Goal: Use online tool/utility: Utilize a website feature to perform a specific function

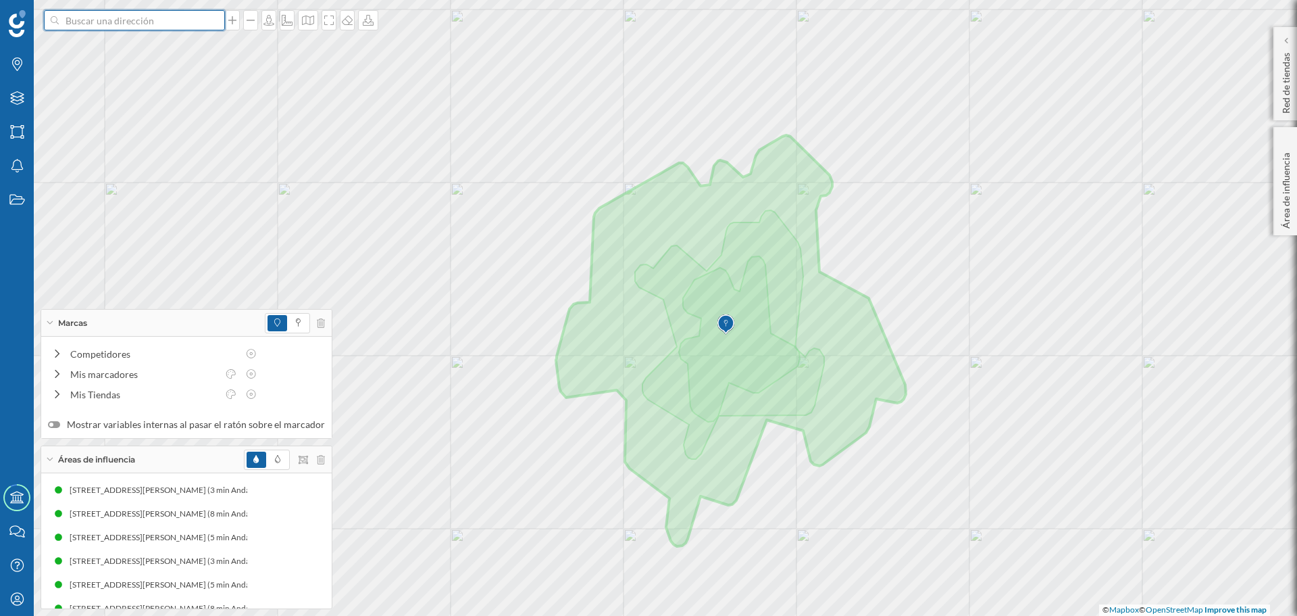
click at [153, 18] on input at bounding box center [134, 20] width 151 height 20
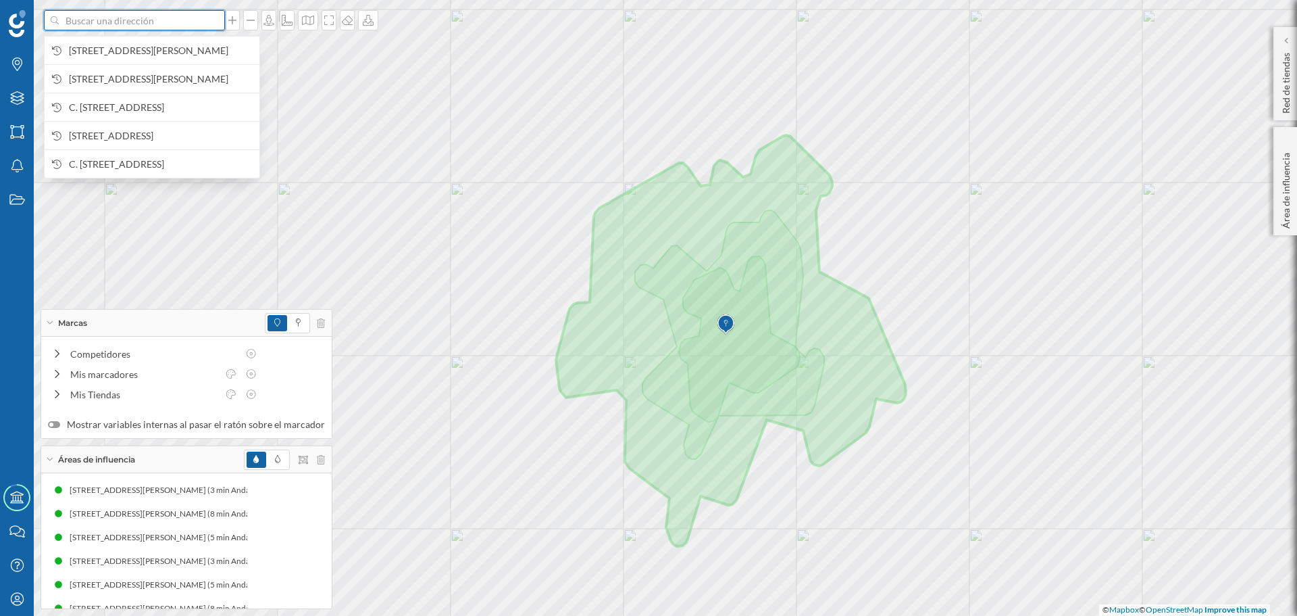
paste input "41.61858303683569, -4.781012184160551"
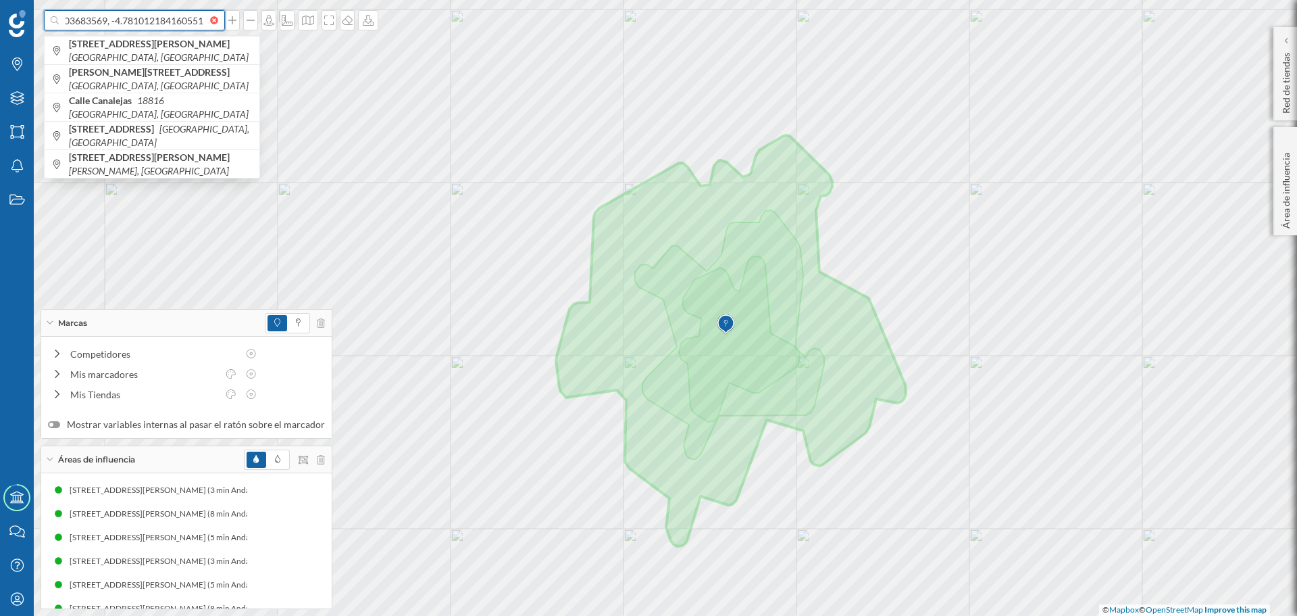
type input "41.61858303683569, -4.781012184160551"
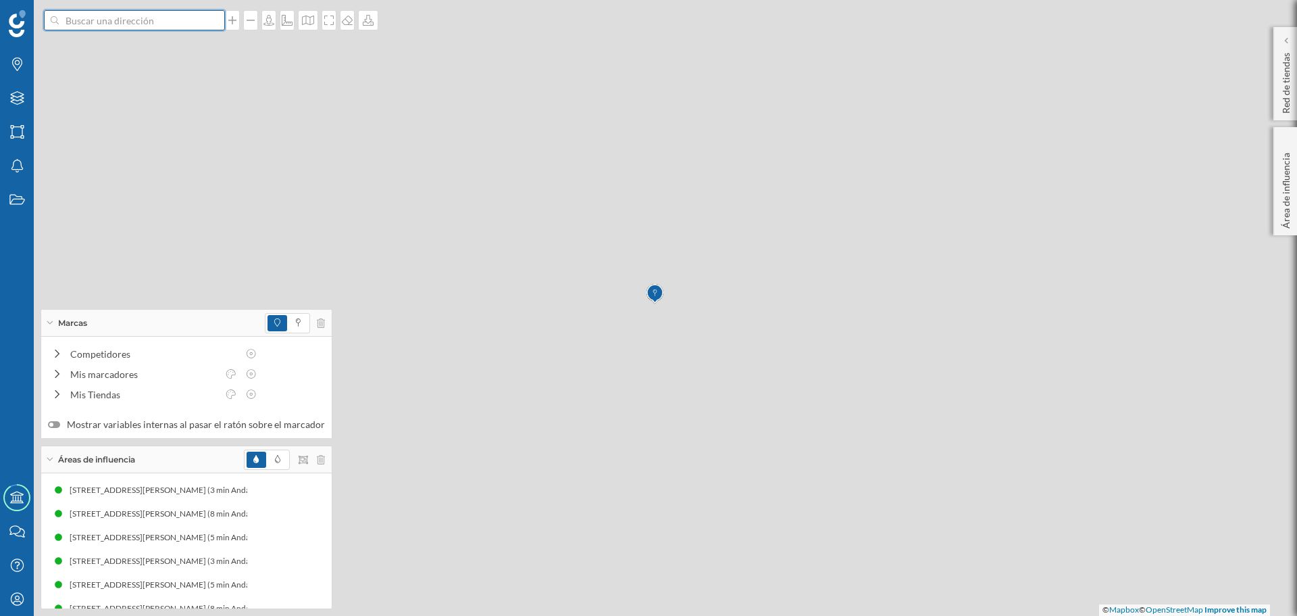
scroll to position [0, 0]
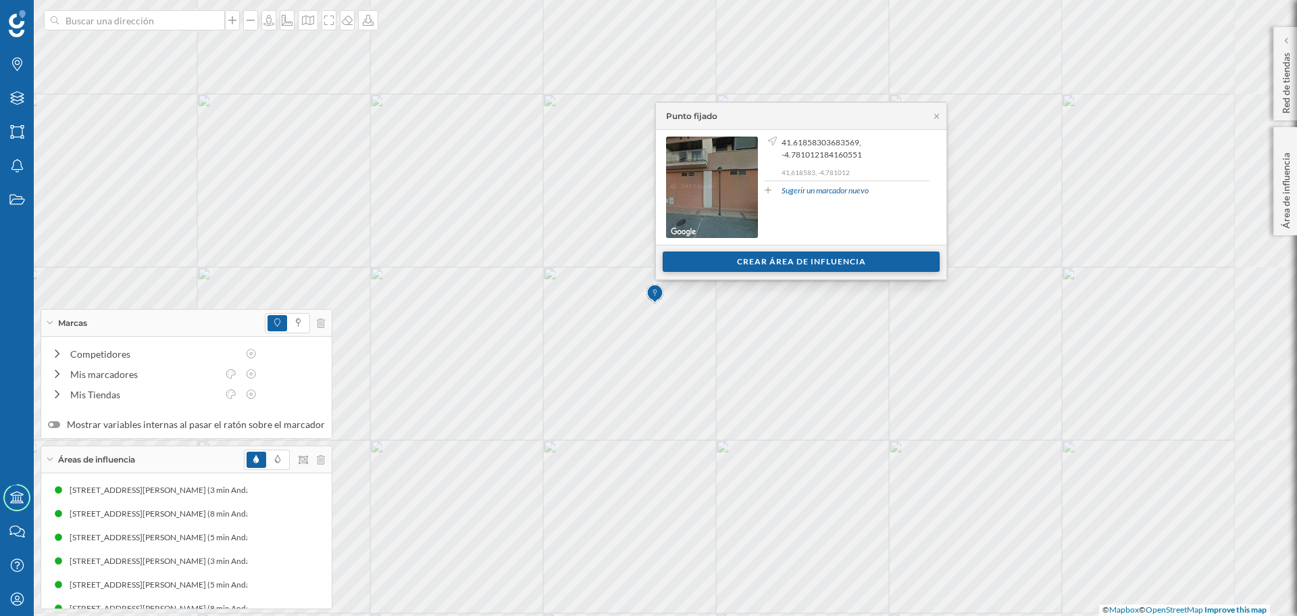
click at [780, 263] on div "Crear área de influencia" at bounding box center [801, 261] width 277 height 20
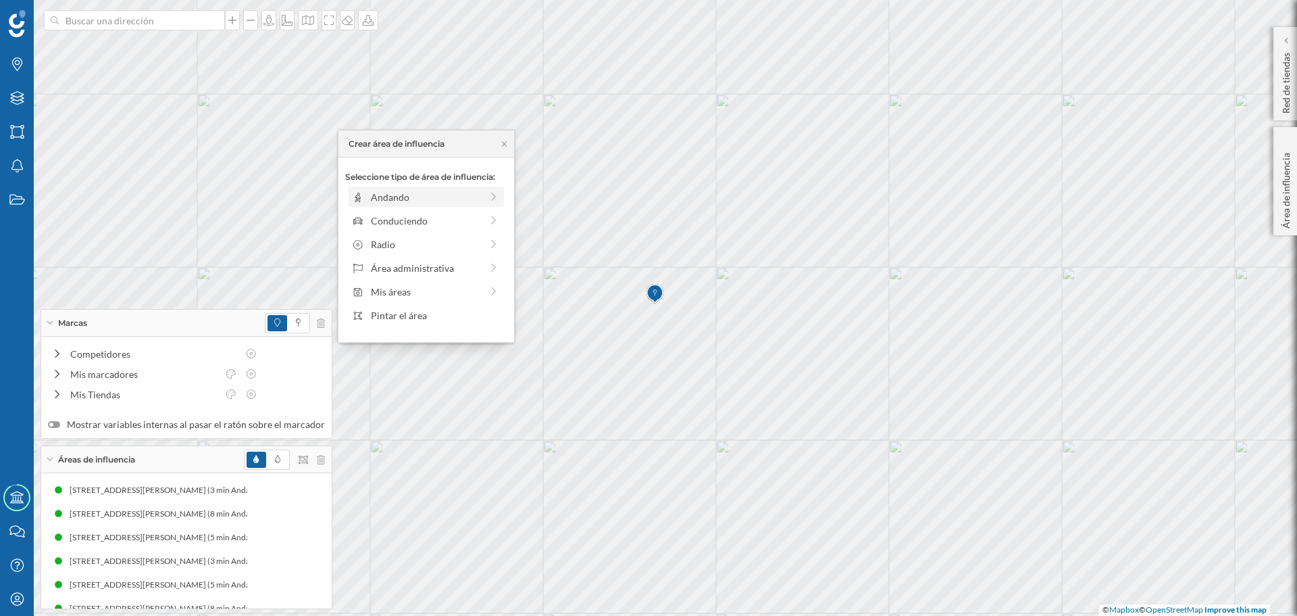
click at [438, 195] on div "Andando" at bounding box center [426, 197] width 110 height 14
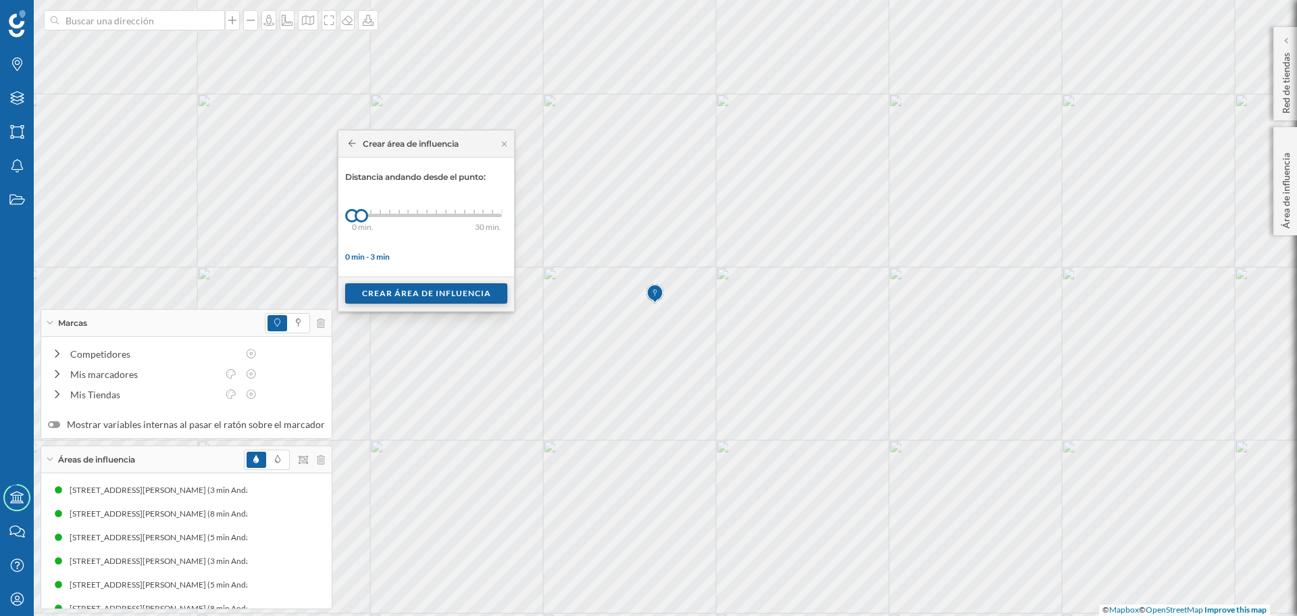
click at [395, 293] on div "Crear área de influencia" at bounding box center [426, 293] width 162 height 20
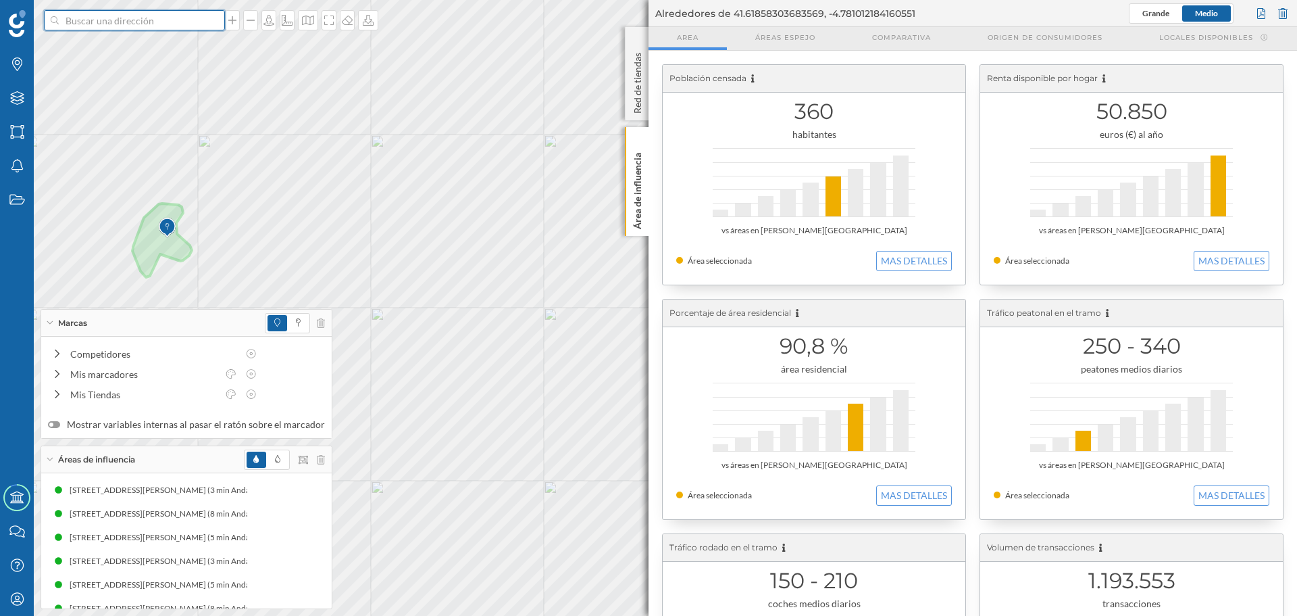
click at [164, 28] on input at bounding box center [134, 20] width 151 height 20
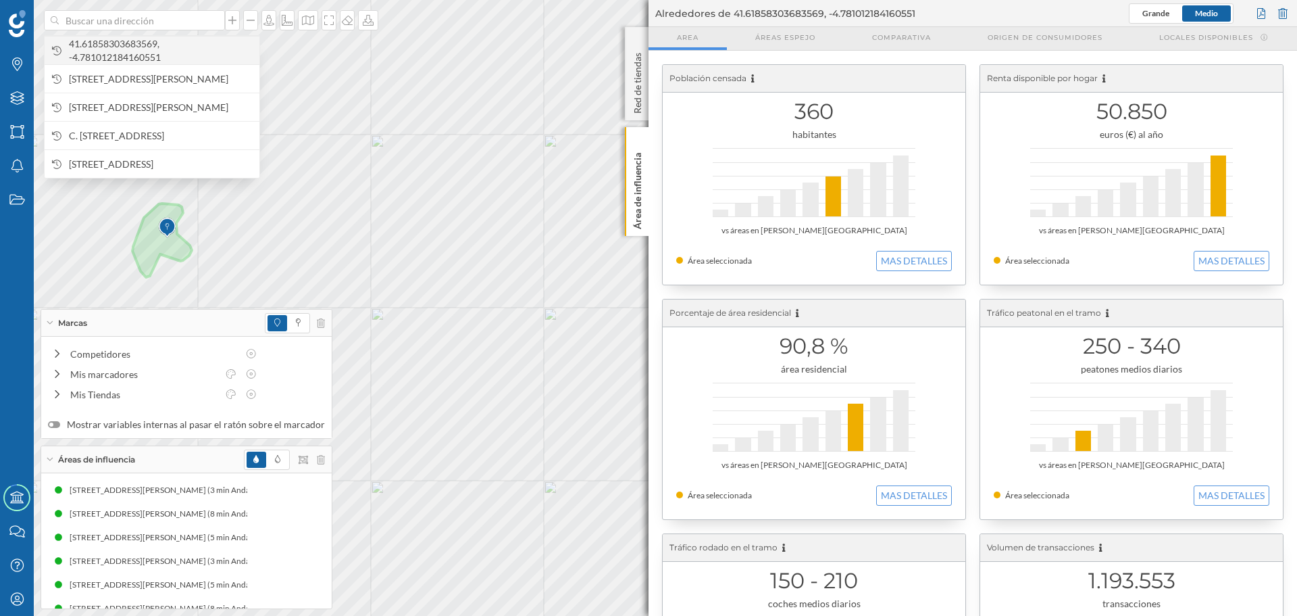
click at [153, 51] on span "41.61858303683569, -4.781012184160551" at bounding box center [161, 50] width 184 height 27
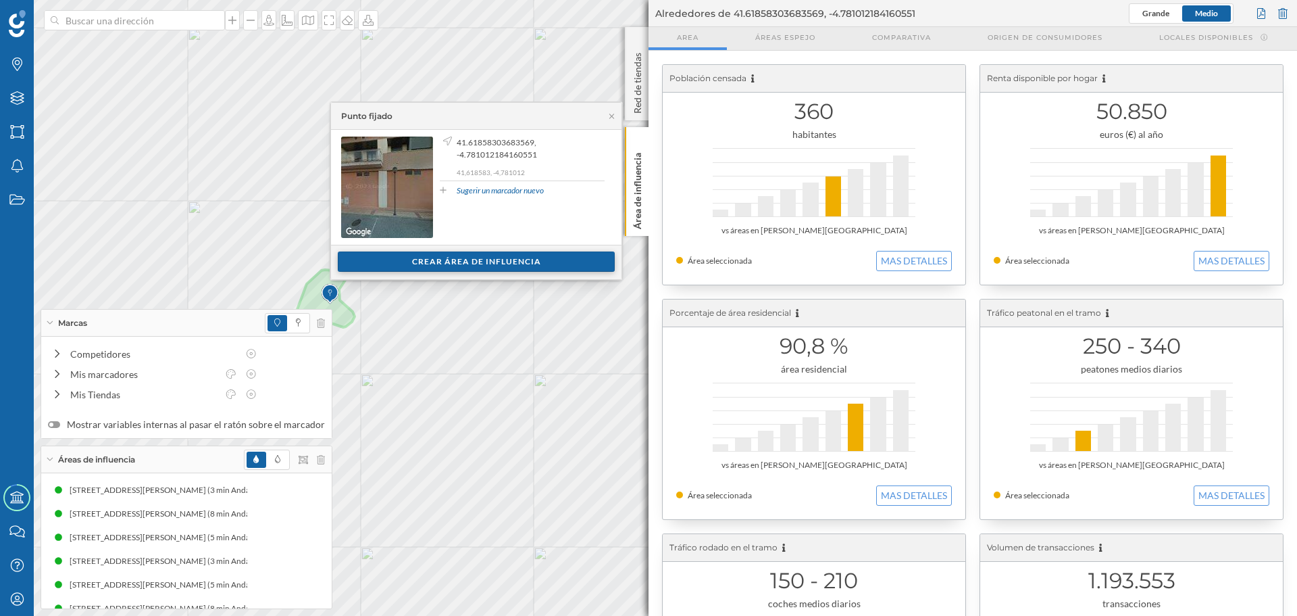
click at [422, 271] on div "Crear área de influencia" at bounding box center [476, 261] width 277 height 20
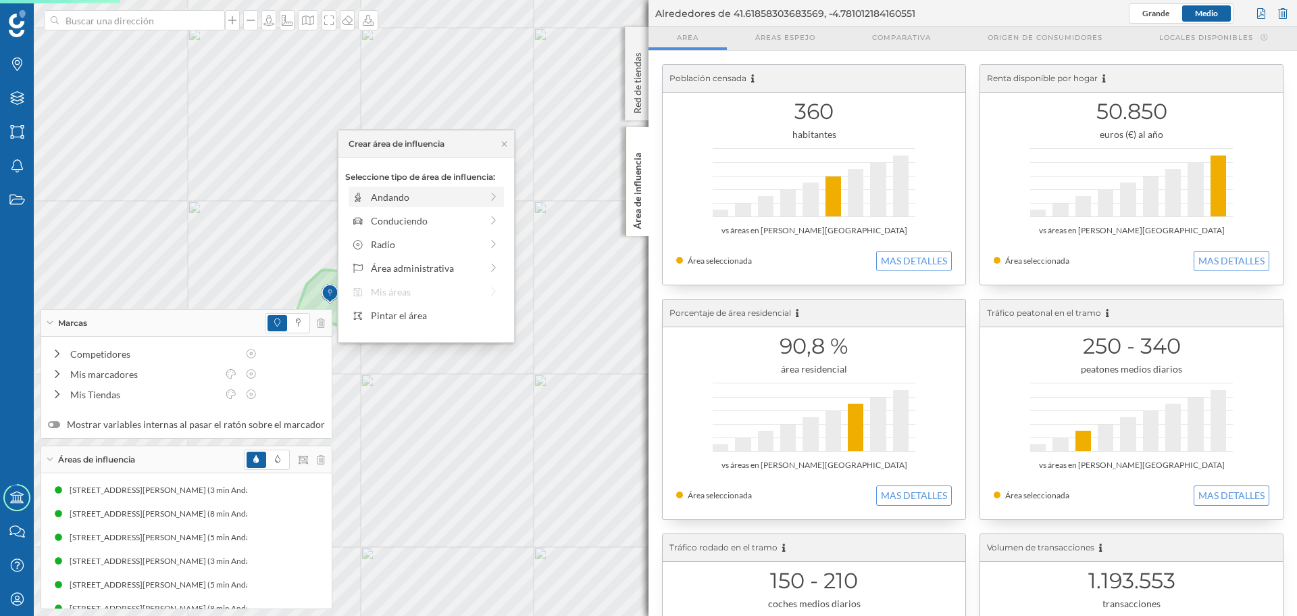
click at [411, 203] on div "Andando" at bounding box center [426, 197] width 110 height 14
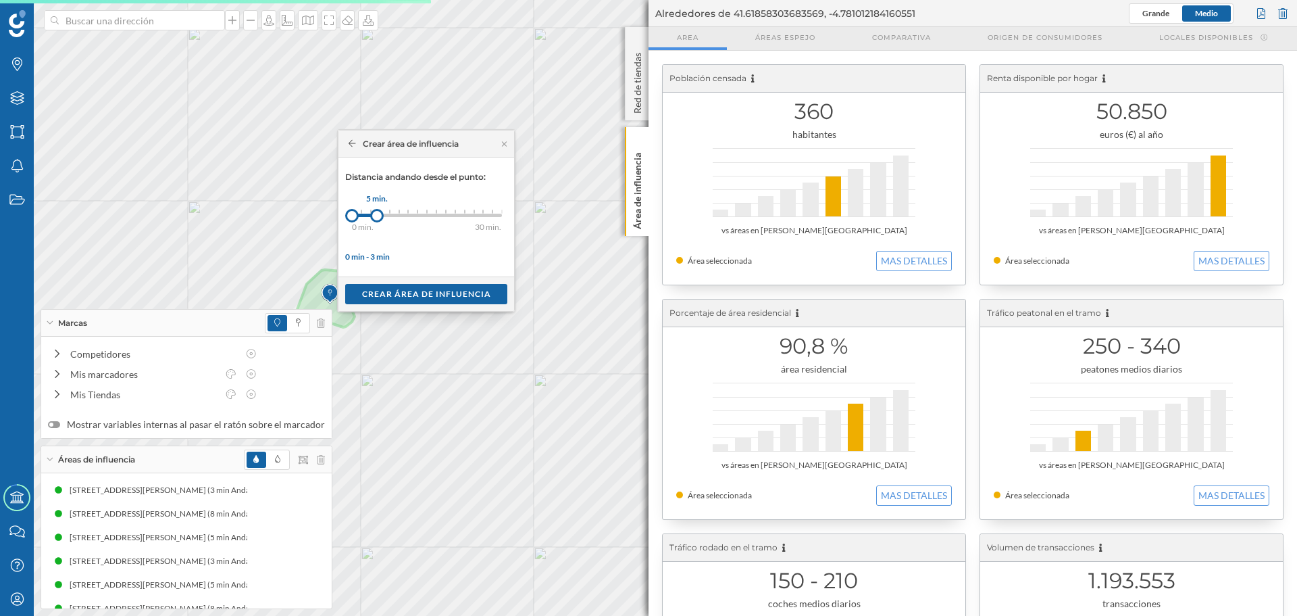
drag, startPoint x: 360, startPoint y: 216, endPoint x: 377, endPoint y: 217, distance: 16.9
click at [377, 217] on div at bounding box center [377, 216] width 14 height 14
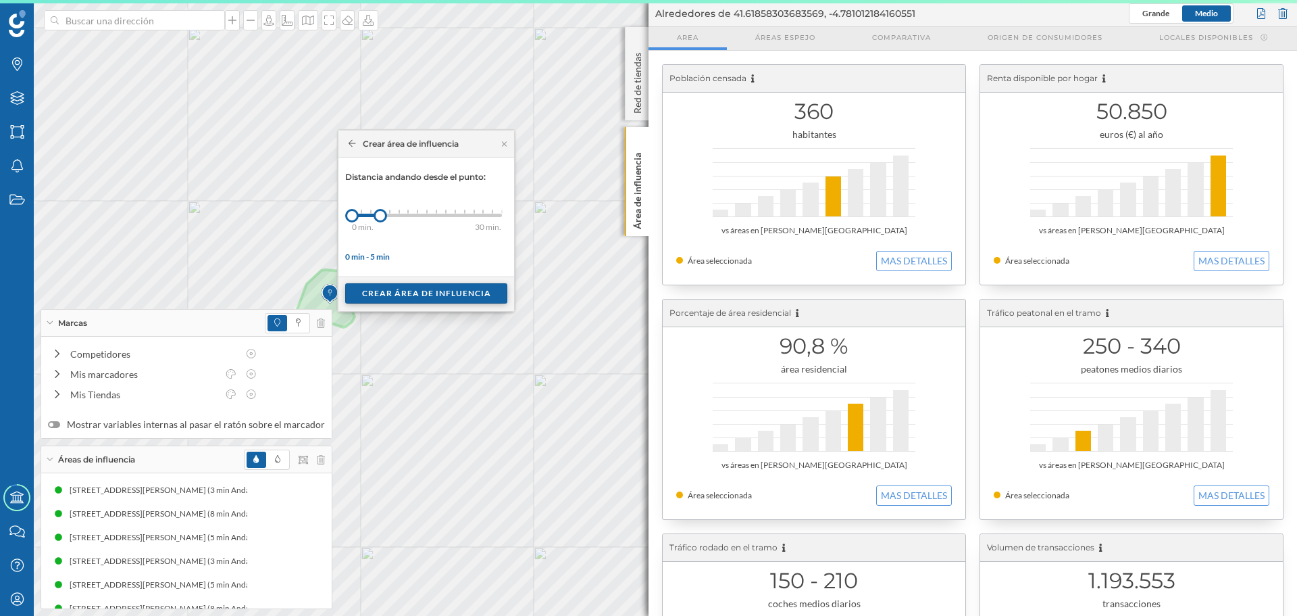
click at [406, 301] on div "Crear área de influencia" at bounding box center [426, 293] width 162 height 20
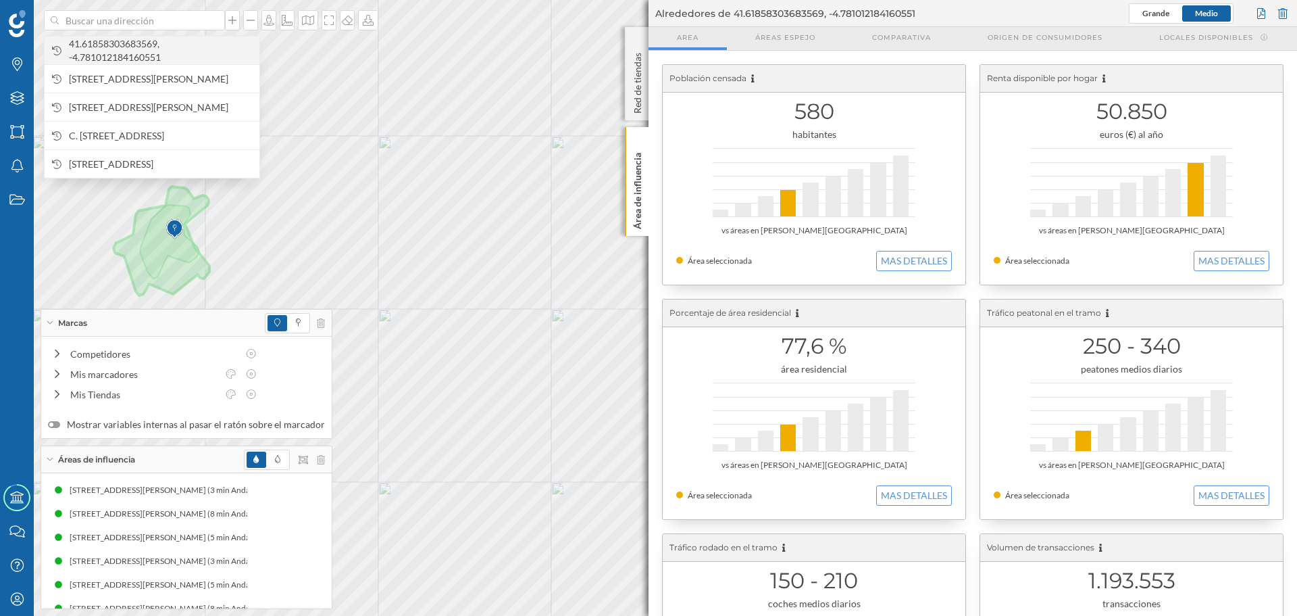
drag, startPoint x: 145, startPoint y: 18, endPoint x: 129, endPoint y: 45, distance: 30.6
click at [129, 45] on span "41.61858303683569, -4.781012184160551" at bounding box center [161, 50] width 184 height 27
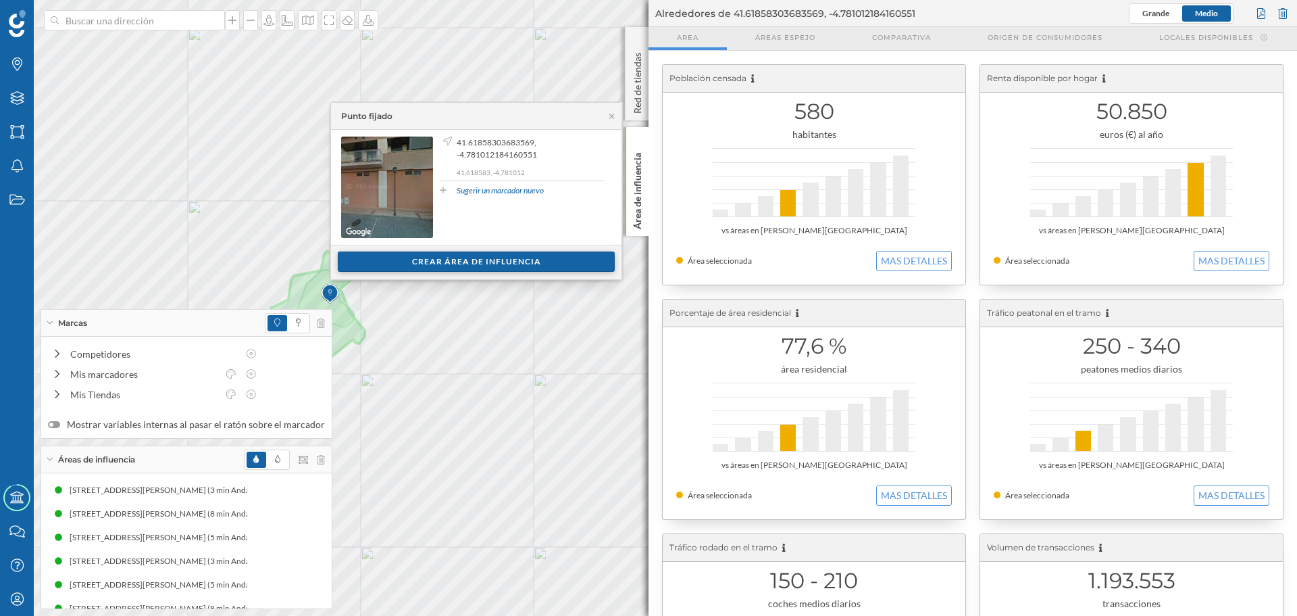
click at [416, 257] on div "Crear área de influencia" at bounding box center [476, 261] width 277 height 20
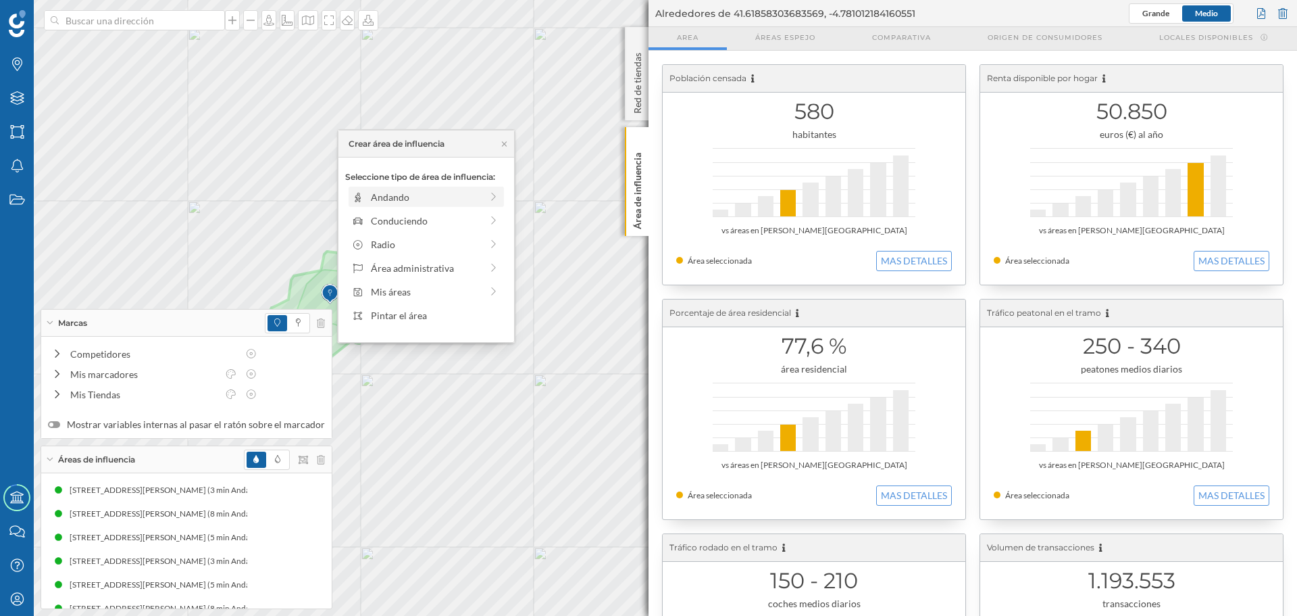
click at [384, 203] on div "Andando" at bounding box center [426, 197] width 110 height 14
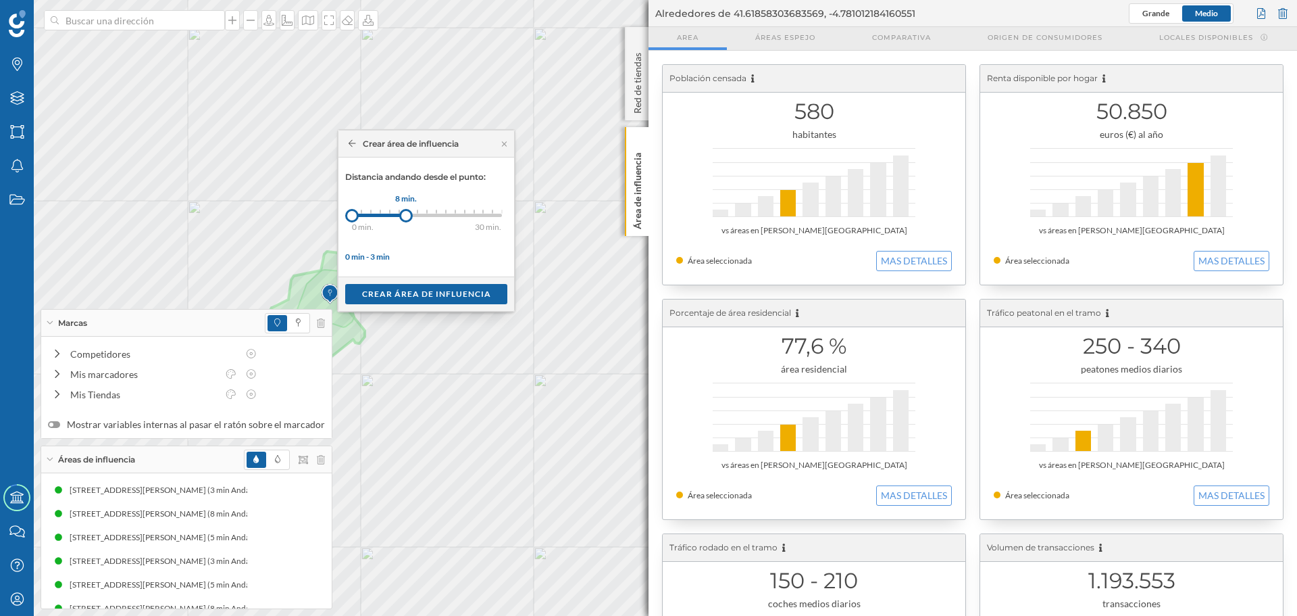
drag, startPoint x: 363, startPoint y: 218, endPoint x: 407, endPoint y: 221, distance: 44.0
click at [407, 221] on div at bounding box center [406, 216] width 14 height 14
click at [407, 291] on div "Crear área de influencia" at bounding box center [426, 293] width 162 height 20
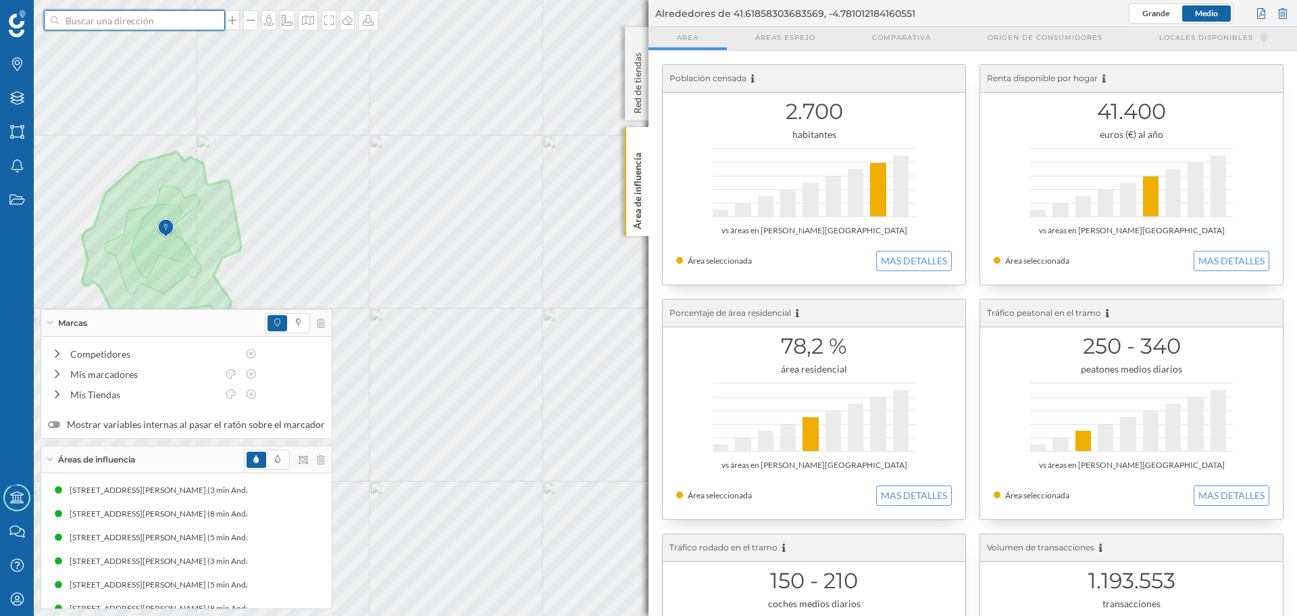
click at [104, 25] on input at bounding box center [134, 20] width 151 height 20
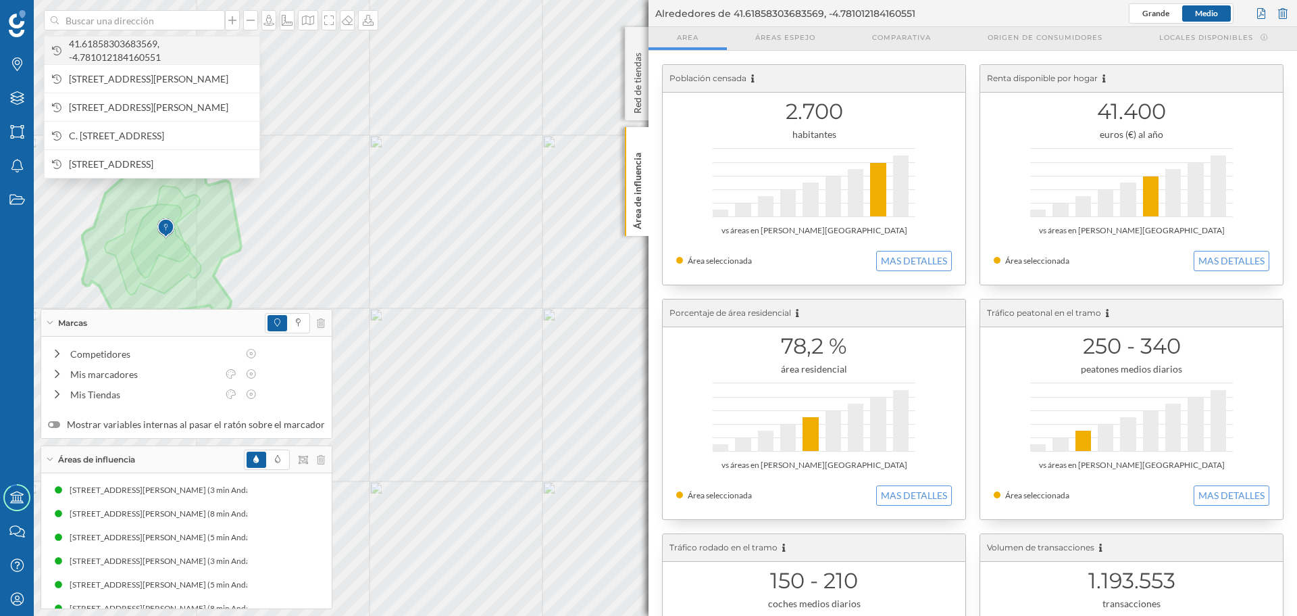
click at [128, 50] on span "41.61858303683569, -4.781012184160551" at bounding box center [161, 50] width 184 height 27
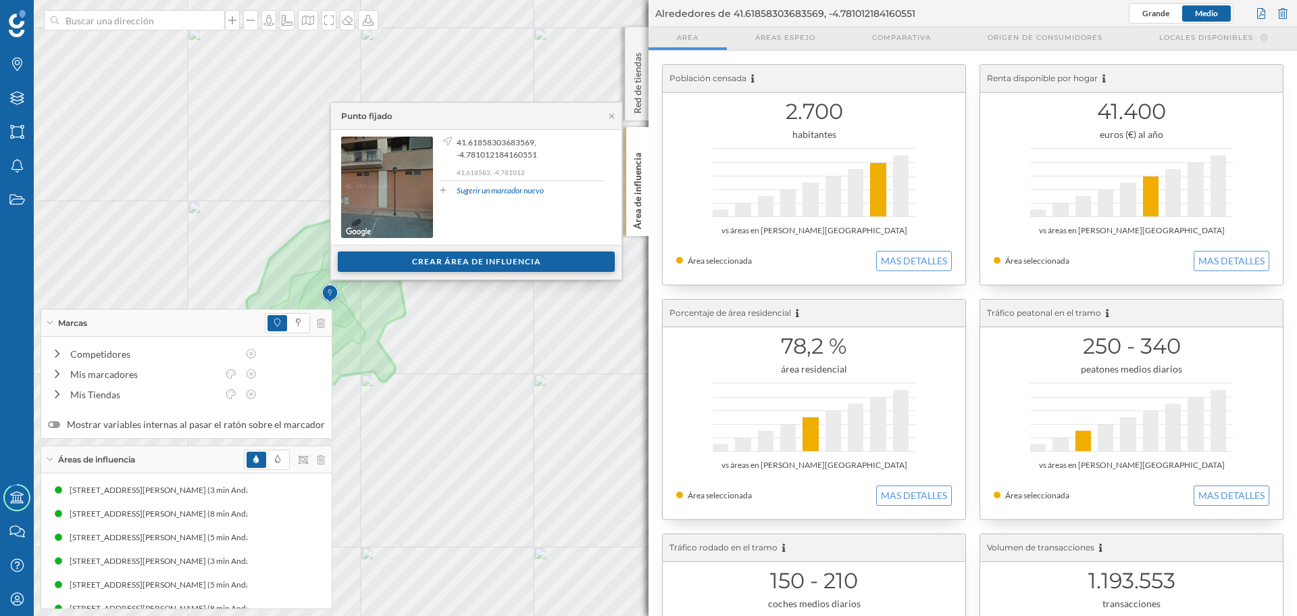
click at [472, 264] on div "Crear área de influencia" at bounding box center [476, 261] width 277 height 20
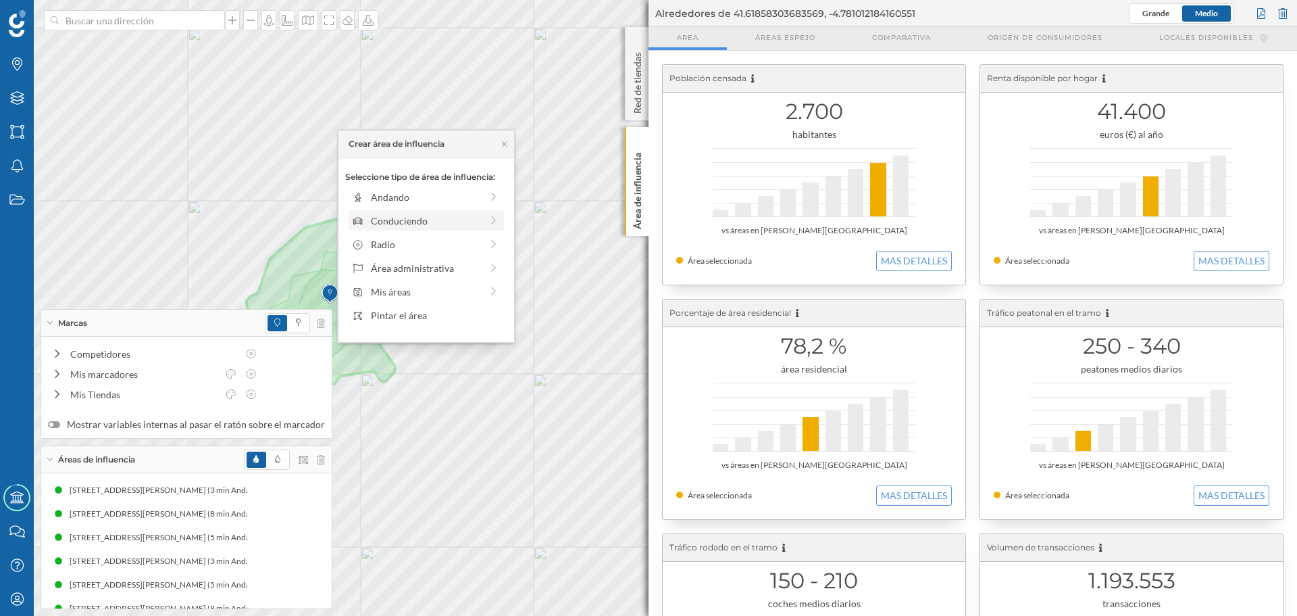
click at [443, 221] on div "Conduciendo" at bounding box center [426, 221] width 110 height 14
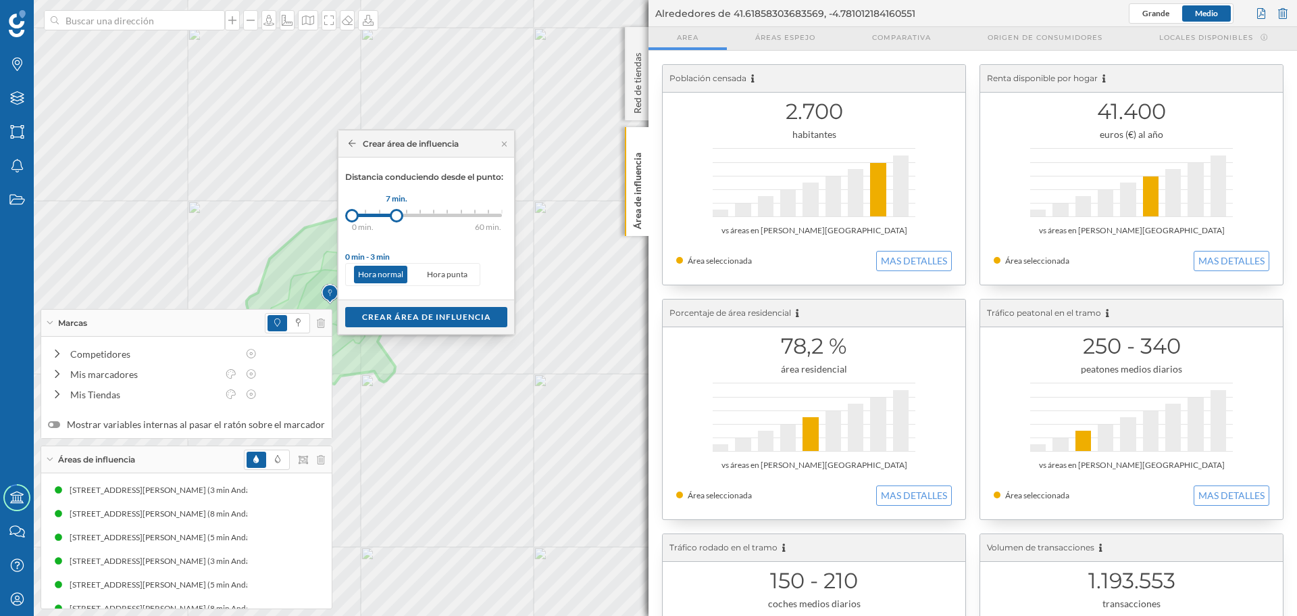
drag, startPoint x: 363, startPoint y: 216, endPoint x: 397, endPoint y: 214, distance: 33.2
click at [397, 214] on div at bounding box center [397, 216] width 14 height 14
click at [424, 312] on div "Crear área de influencia" at bounding box center [426, 316] width 162 height 20
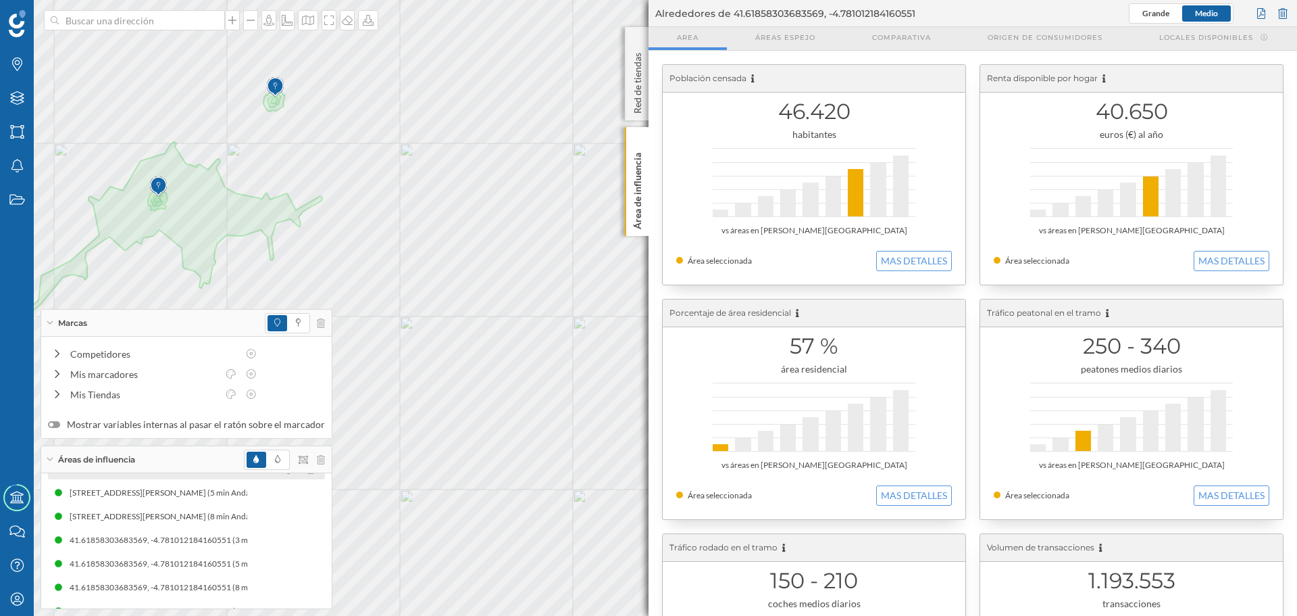
scroll to position [111, 0]
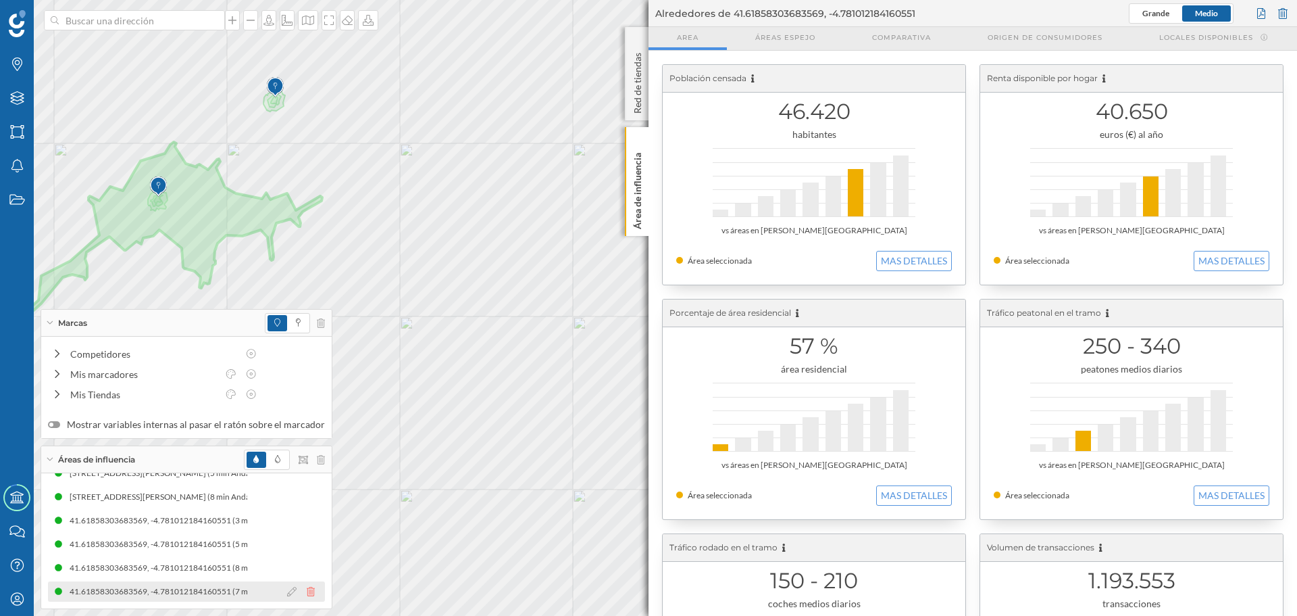
click at [307, 592] on icon at bounding box center [311, 590] width 8 height 9
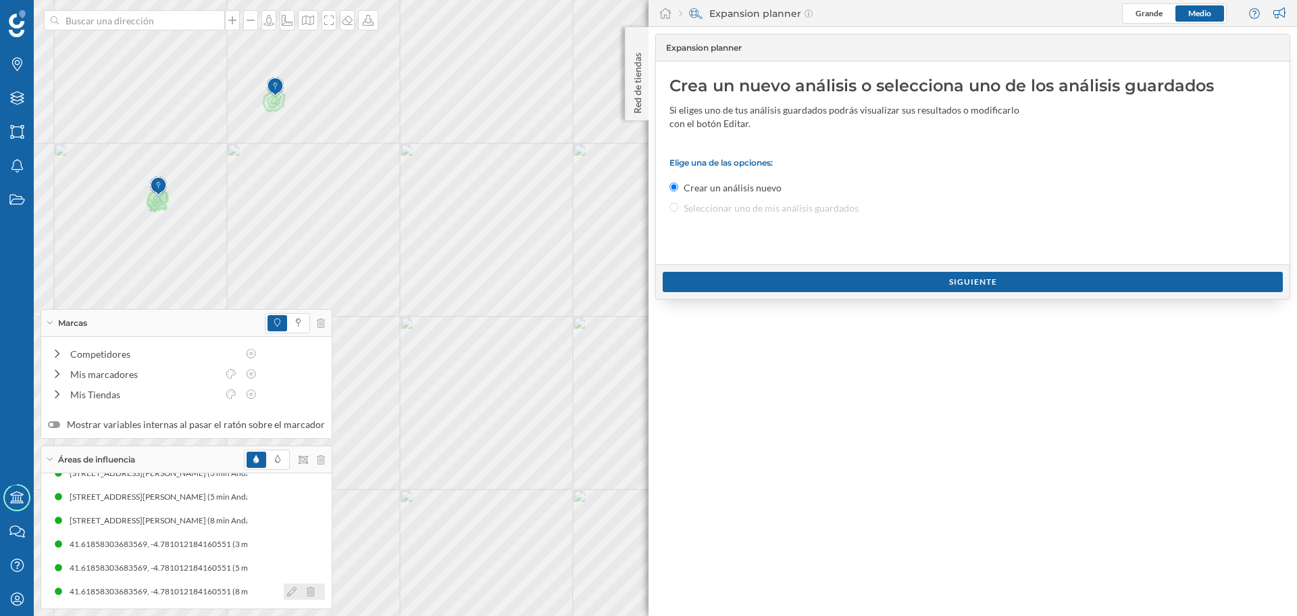
scroll to position [88, 0]
click at [678, 480] on div "Marcas Capas Áreas Notificaciones Estados Academy Contacta con nosotros Centro …" at bounding box center [648, 308] width 1297 height 616
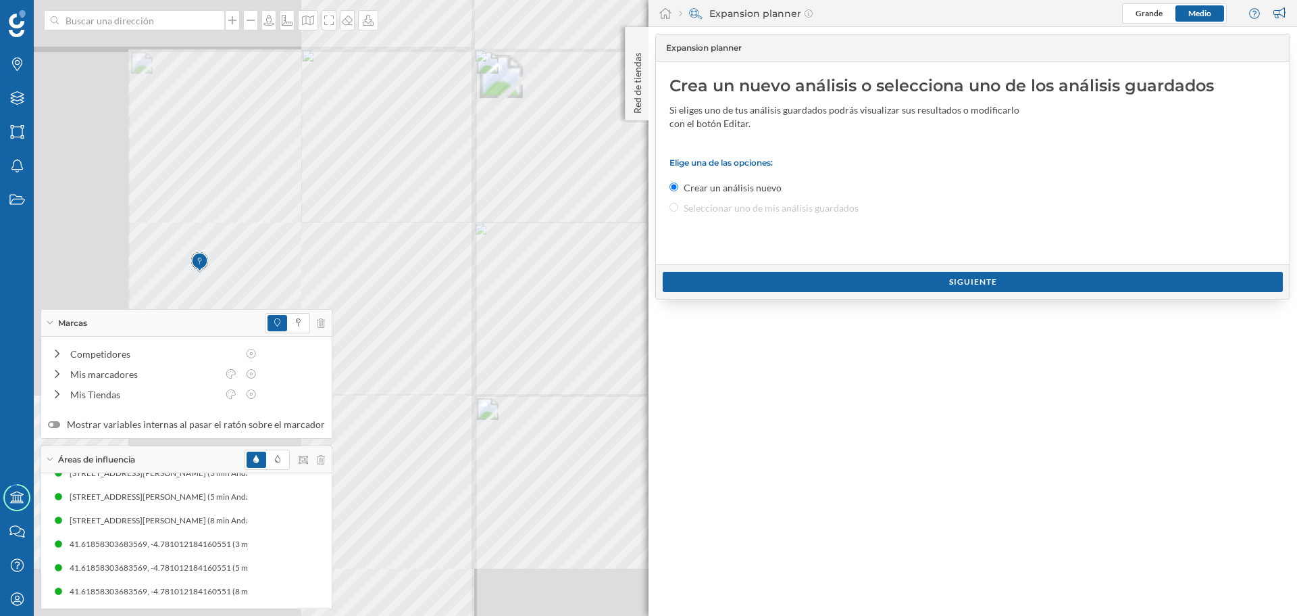
click at [899, 167] on div "Marcas Capas Áreas Notificaciones Estados Academy Contacta con nosotros Centro …" at bounding box center [648, 308] width 1297 height 616
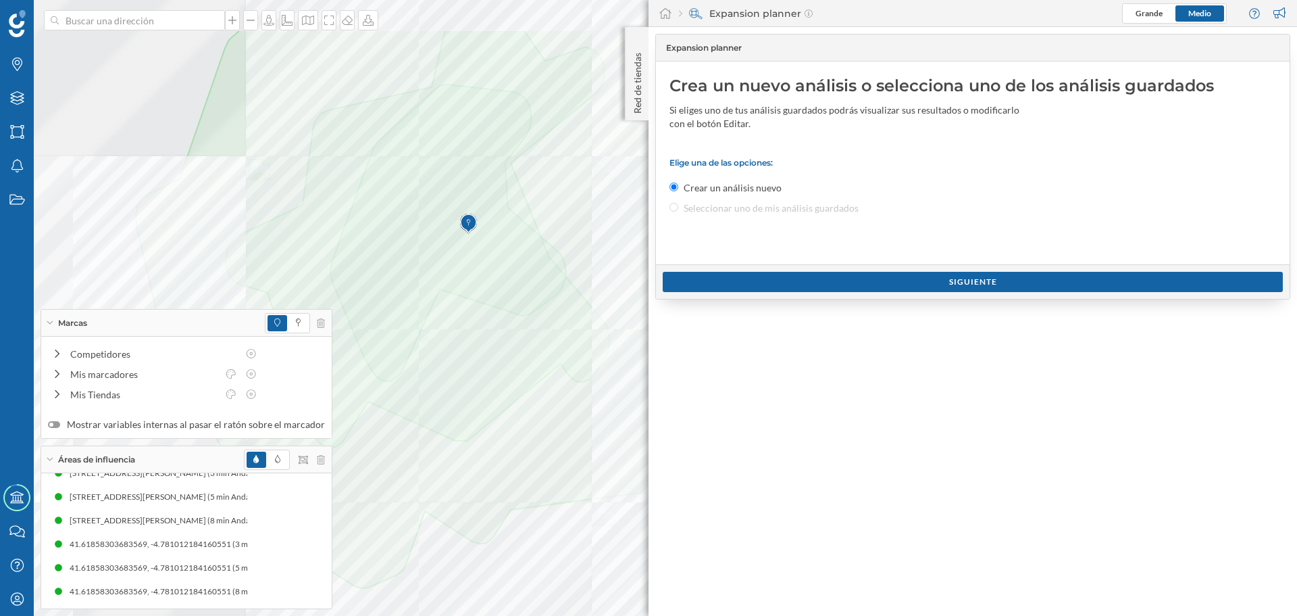
click at [1064, 195] on div at bounding box center [1064, 195] width 0 height 0
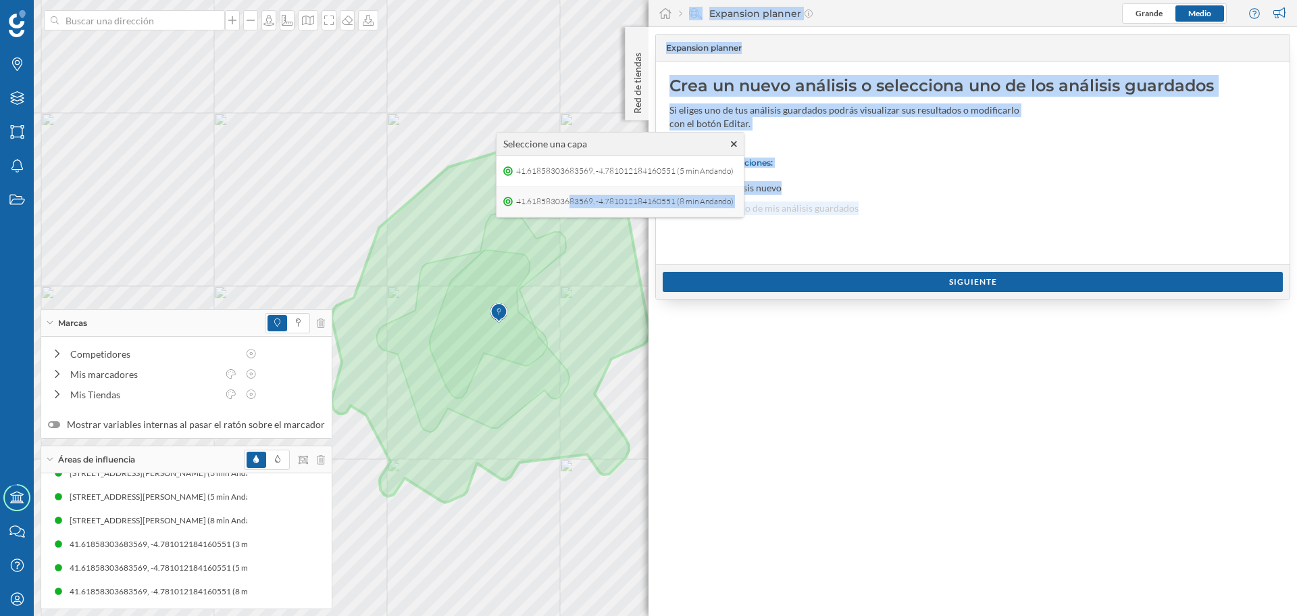
click at [528, 247] on div "Marcas Capas Áreas Notificaciones Estados Academy Contacta con nosotros Centro …" at bounding box center [648, 308] width 1297 height 616
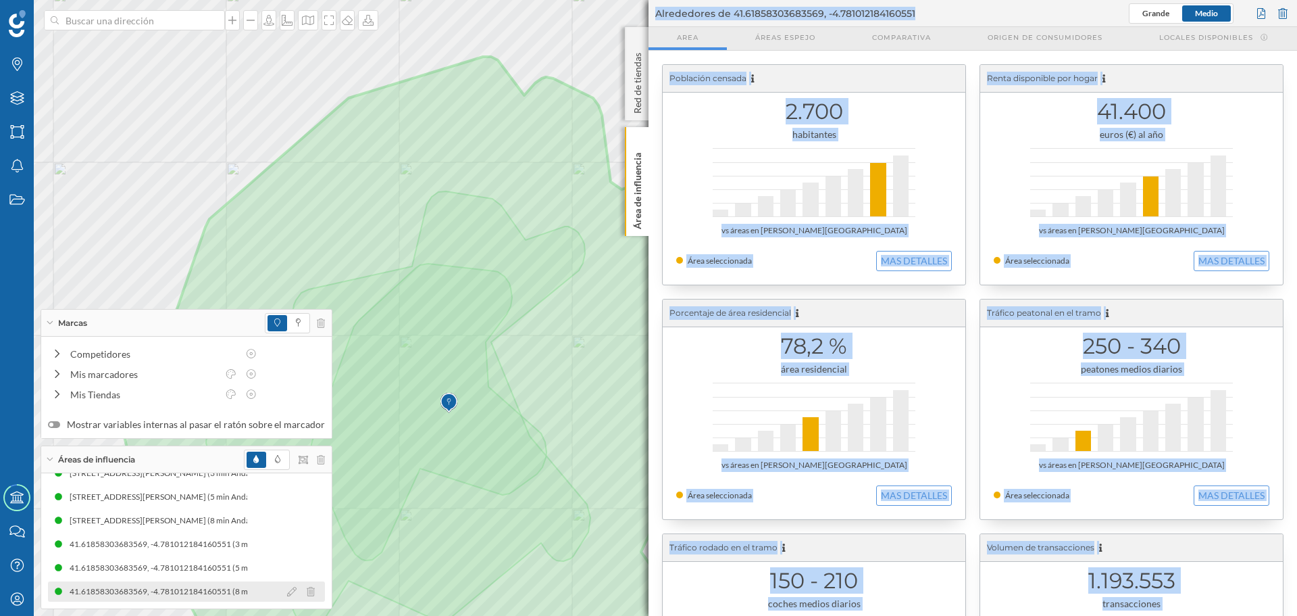
click at [176, 591] on div "41.61858303683569, -4.781012184160551 (8 min Andando)" at bounding box center [184, 591] width 229 height 14
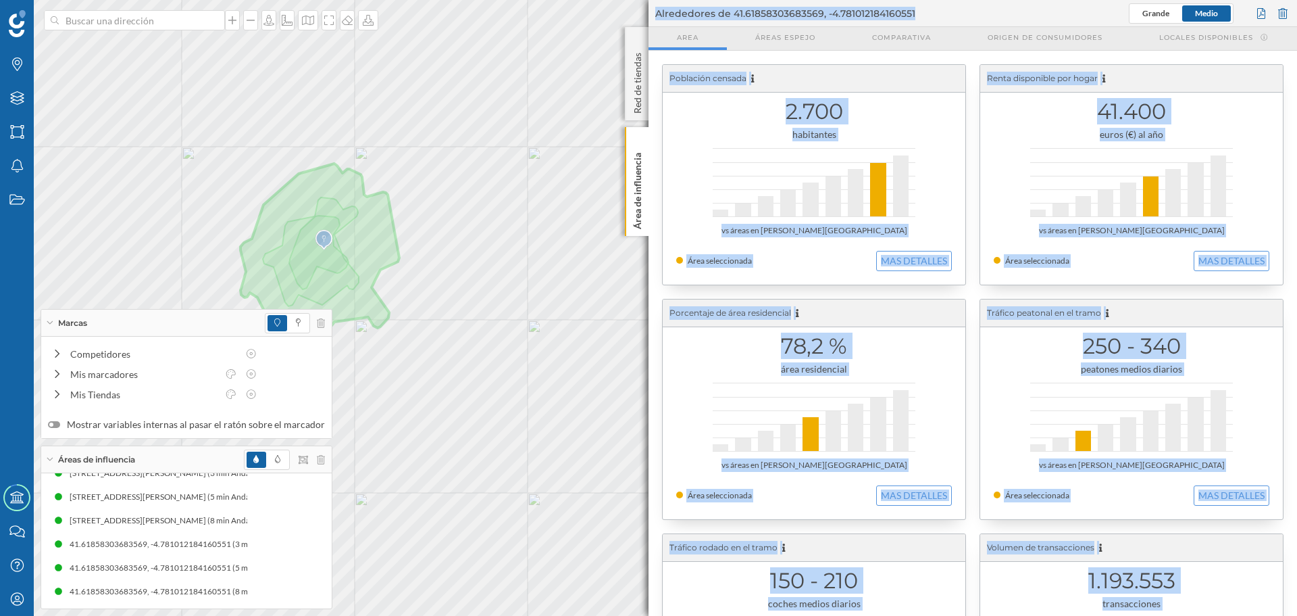
click at [755, 353] on h1 "78,2 %" at bounding box center [814, 346] width 276 height 26
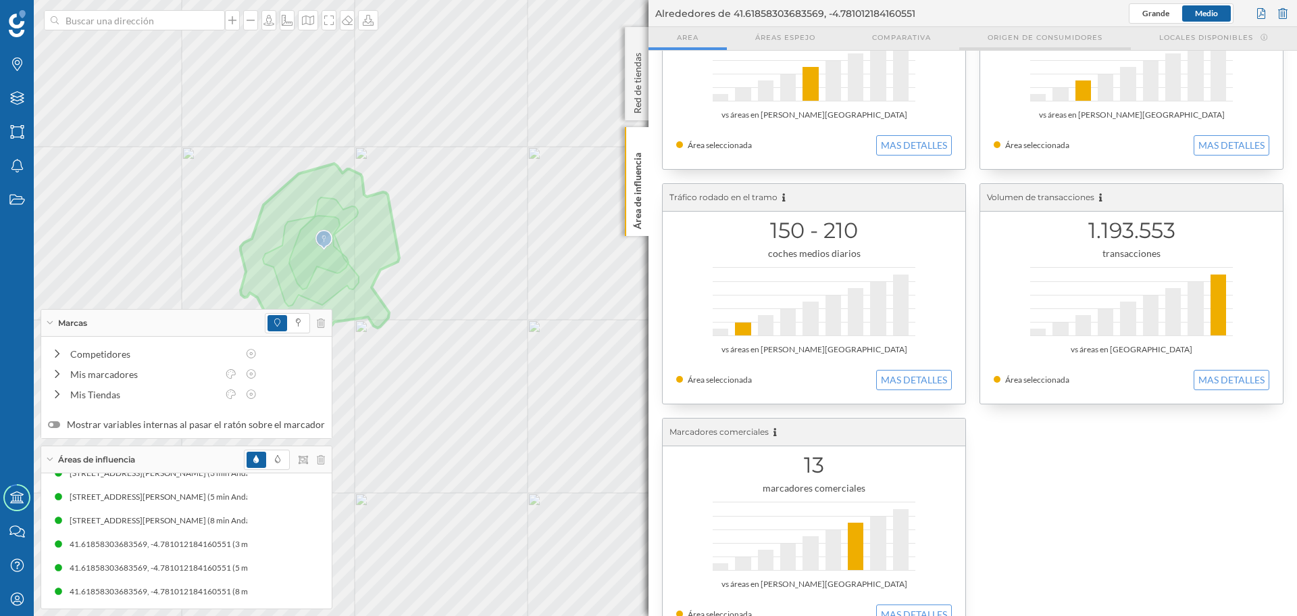
scroll to position [386, 0]
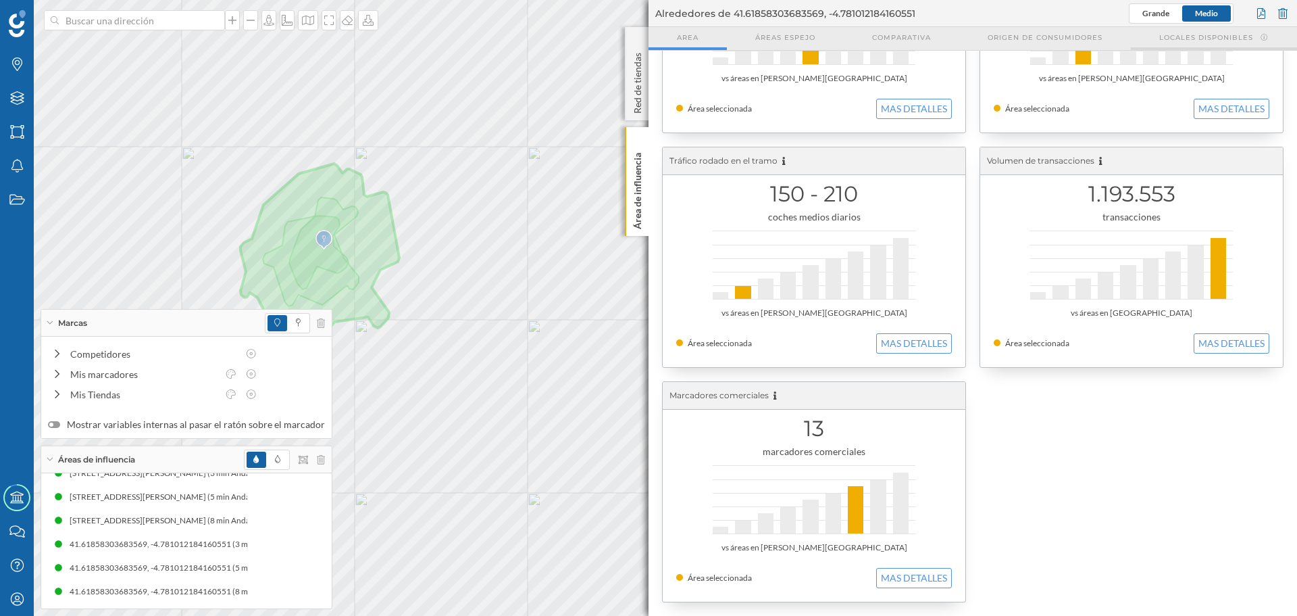
click at [1195, 32] on span "Locales disponibles" at bounding box center [1206, 37] width 94 height 10
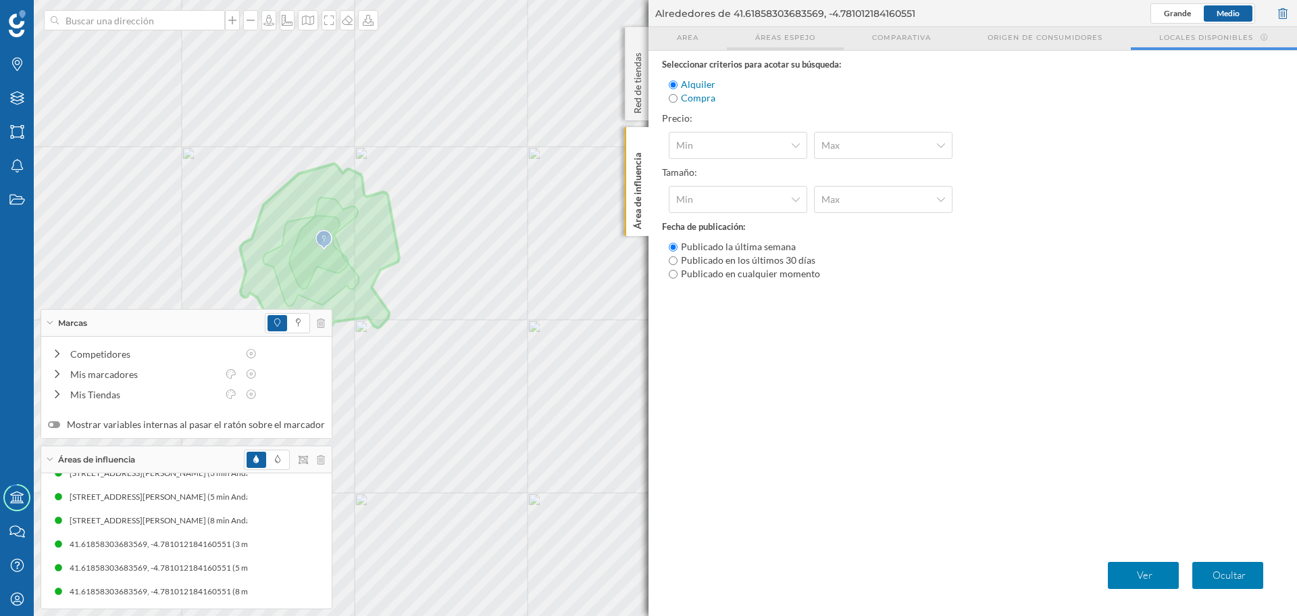
click at [807, 40] on span "Áreas espejo" at bounding box center [785, 37] width 60 height 10
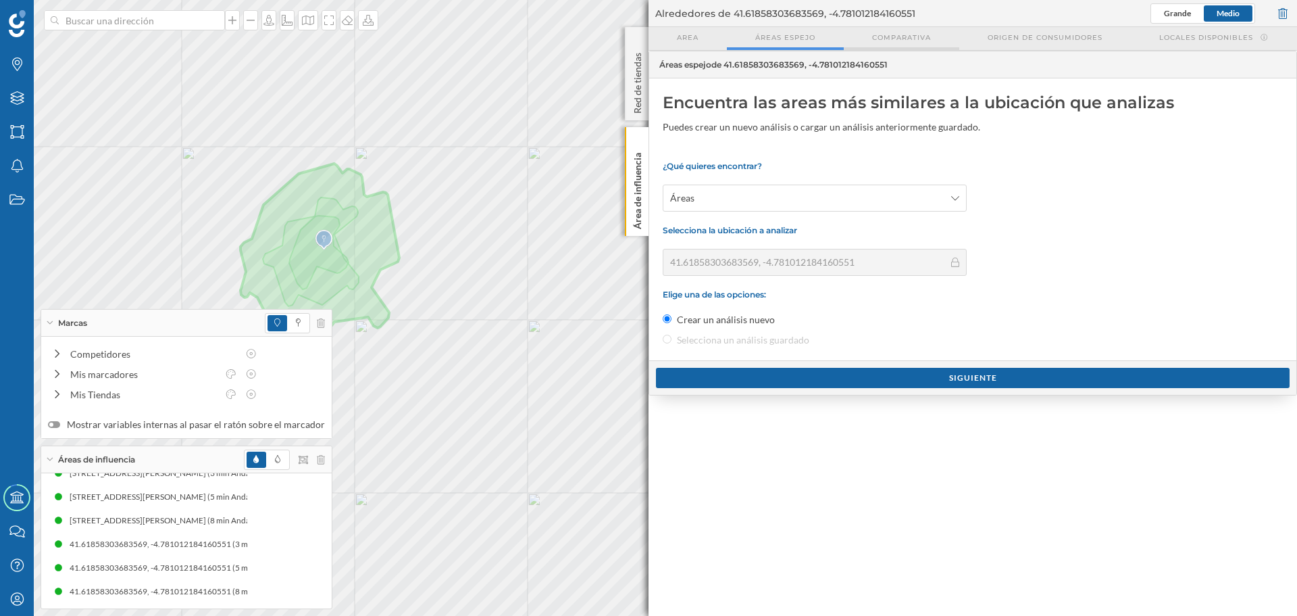
click at [899, 39] on span "Comparativa" at bounding box center [901, 37] width 59 height 10
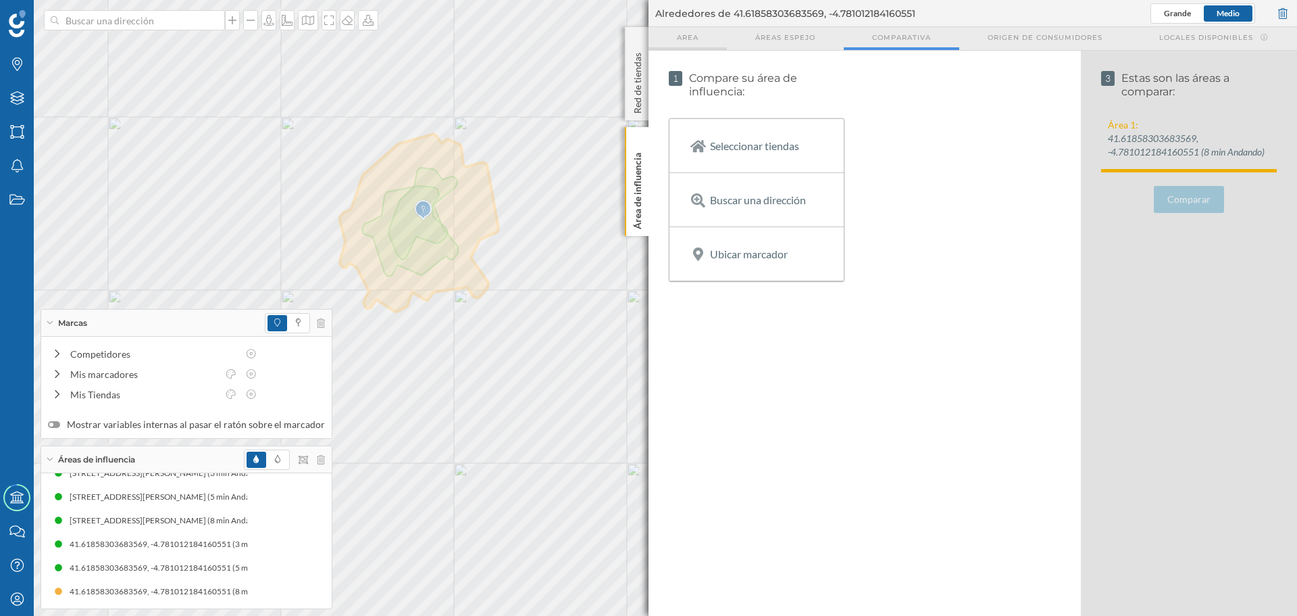
click at [700, 42] on div "Area" at bounding box center [688, 38] width 78 height 23
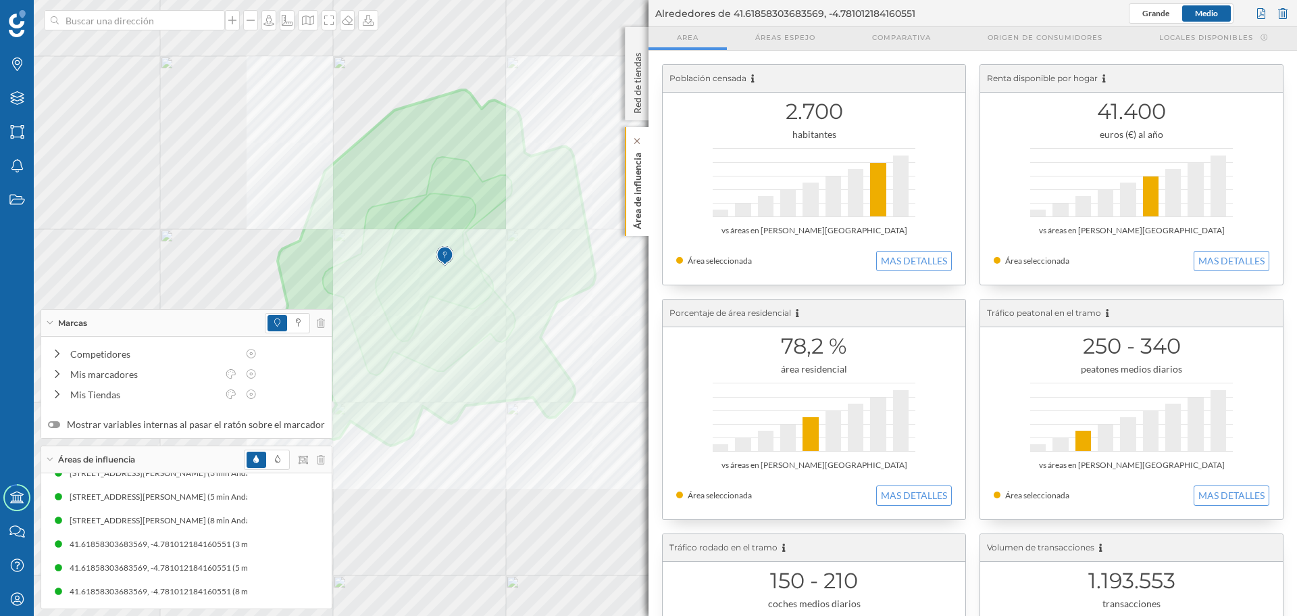
click at [635, 226] on p "Área de influencia" at bounding box center [638, 188] width 14 height 82
